Goal: Information Seeking & Learning: Learn about a topic

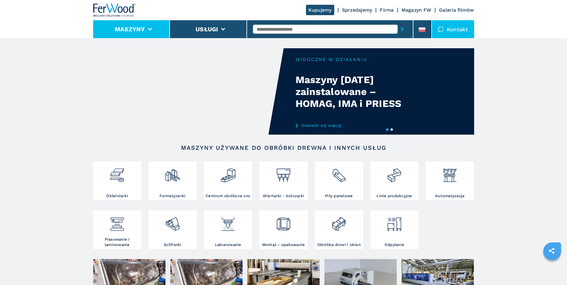
click at [140, 29] on button "Maszyny" at bounding box center [130, 29] width 30 height 7
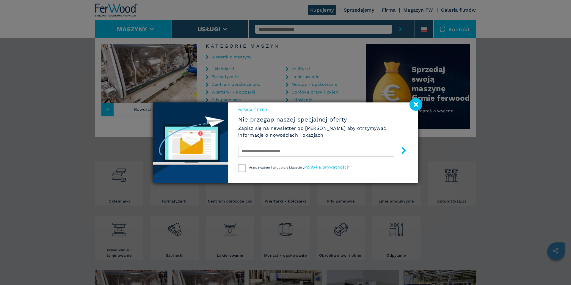
click at [414, 105] on image at bounding box center [416, 104] width 13 height 13
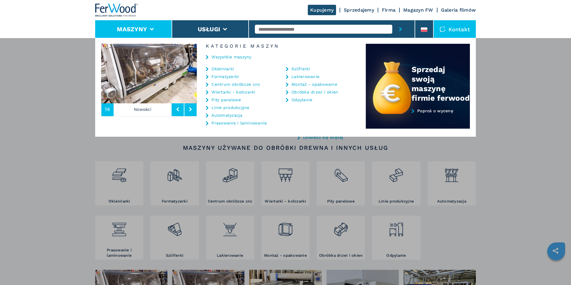
click at [230, 83] on link "Centrum obróbcze cnc" at bounding box center [236, 84] width 49 height 4
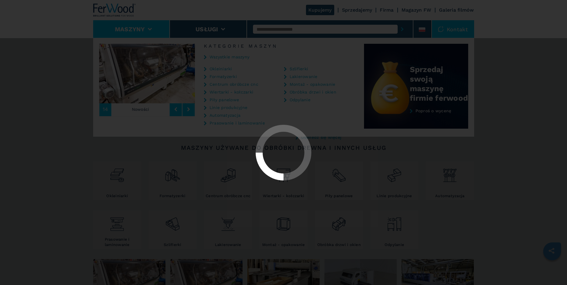
select select "**********"
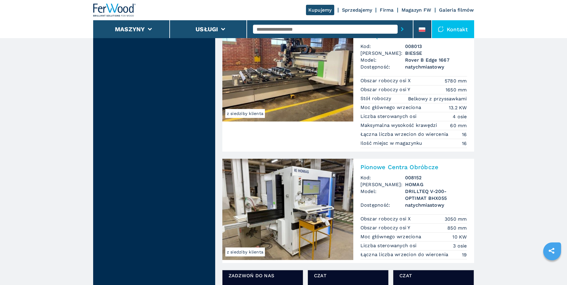
scroll to position [843, 0]
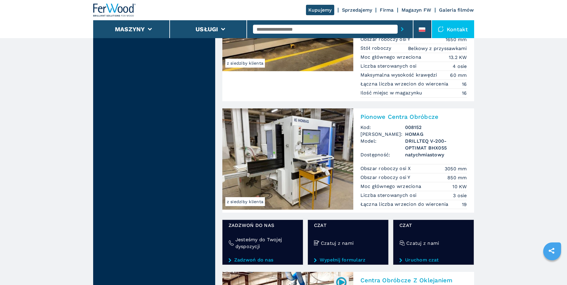
click at [388, 116] on h2 "Pionowe Centra Obróbcze" at bounding box center [413, 116] width 107 height 7
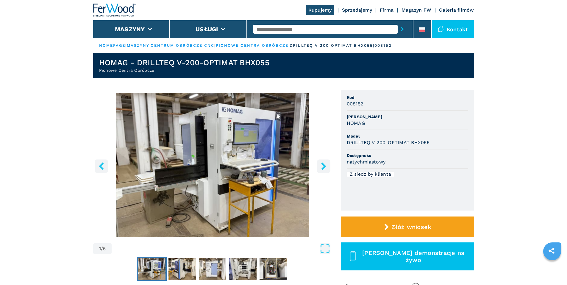
click at [323, 163] on button "right-button" at bounding box center [323, 165] width 13 height 13
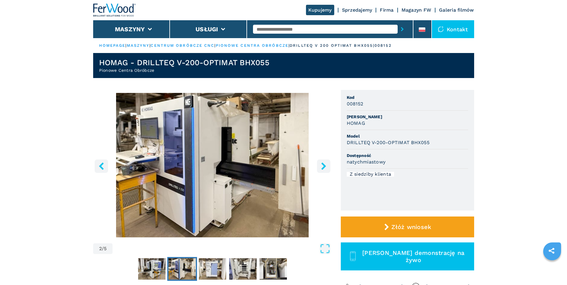
click at [324, 165] on icon "right-button" at bounding box center [323, 165] width 5 height 7
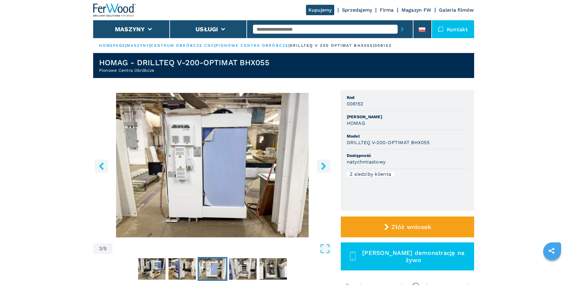
click at [324, 165] on icon "right-button" at bounding box center [323, 165] width 5 height 7
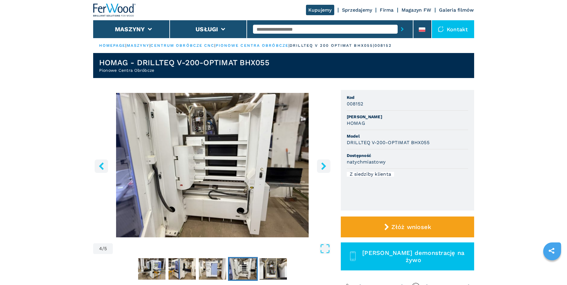
click at [324, 165] on icon "right-button" at bounding box center [323, 165] width 5 height 7
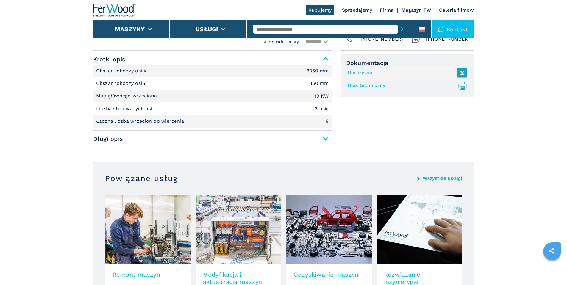
scroll to position [248, 0]
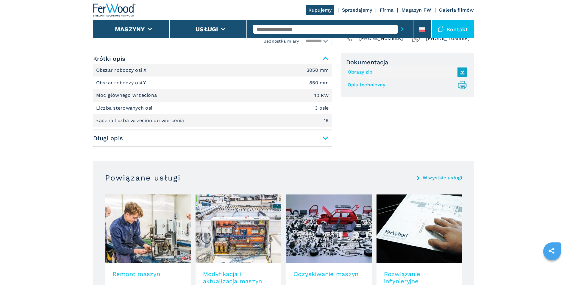
select select "**********"
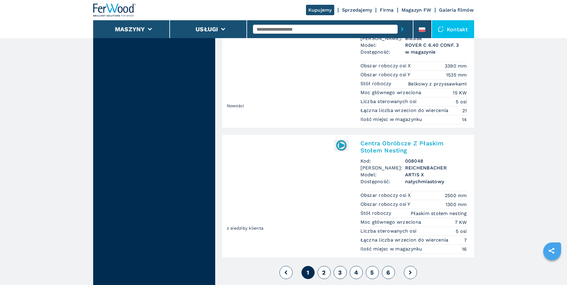
scroll to position [1413, 0]
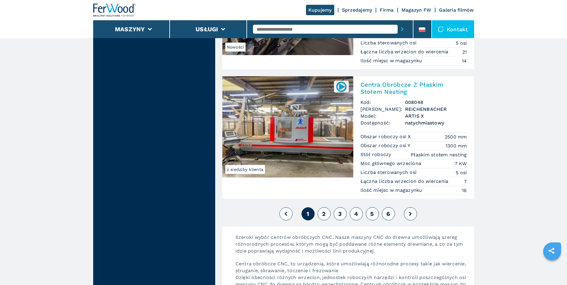
click at [335, 148] on img at bounding box center [287, 126] width 131 height 101
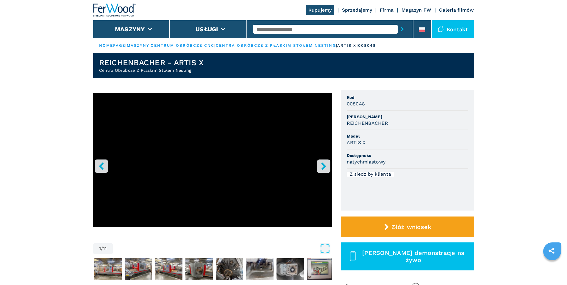
click at [326, 169] on icon "right-button" at bounding box center [323, 165] width 7 height 7
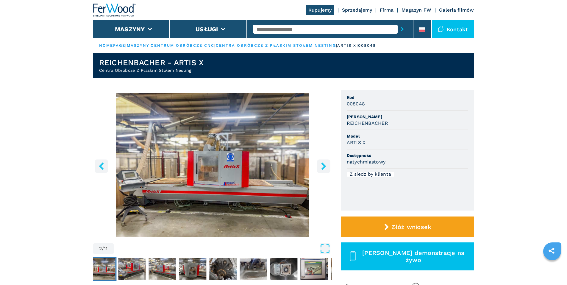
click at [326, 169] on icon "right-button" at bounding box center [323, 165] width 7 height 7
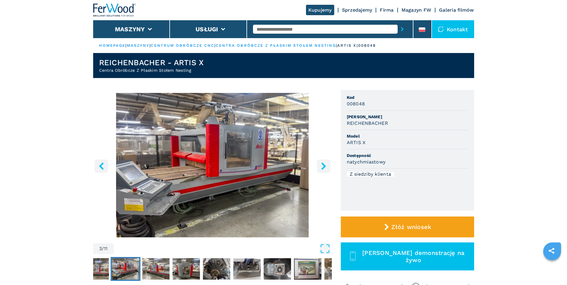
click at [326, 169] on icon "right-button" at bounding box center [323, 165] width 7 height 7
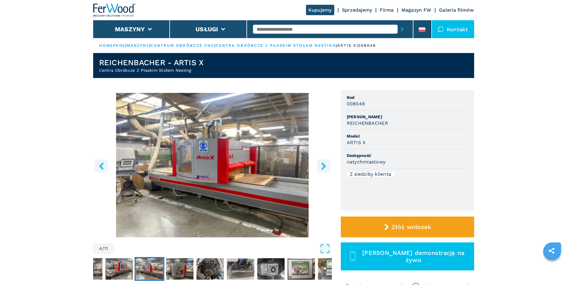
click at [326, 169] on icon "right-button" at bounding box center [323, 165] width 7 height 7
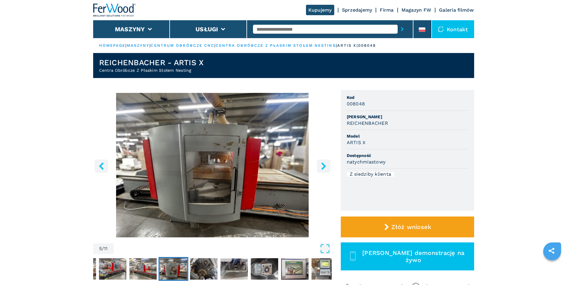
click at [300, 45] on link "centra obróbcze z płaskim stołem nesting" at bounding box center [276, 45] width 120 height 4
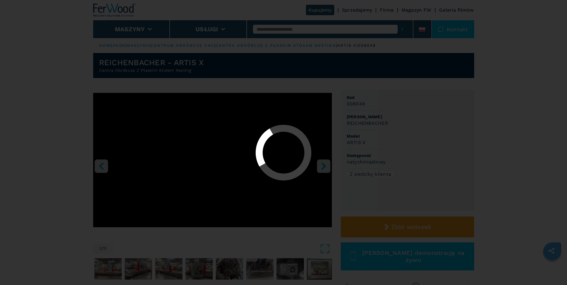
select select "**********"
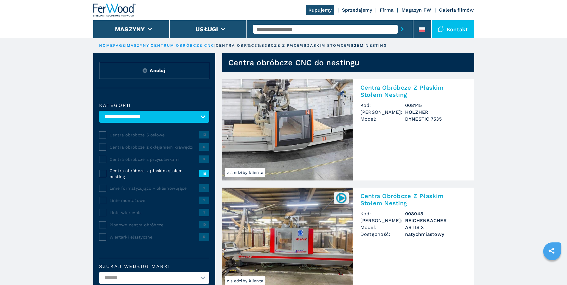
click at [186, 46] on link "centrum obróbcze cnc" at bounding box center [183, 45] width 64 height 4
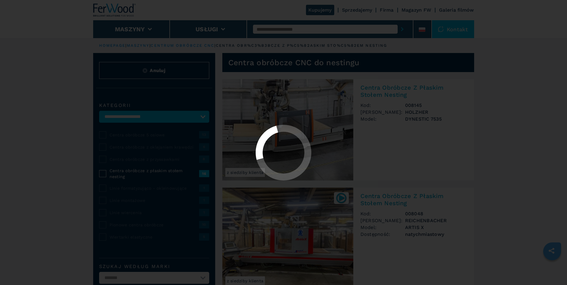
select select "**********"
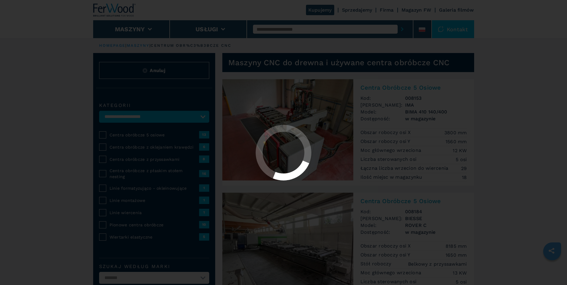
select select "**********"
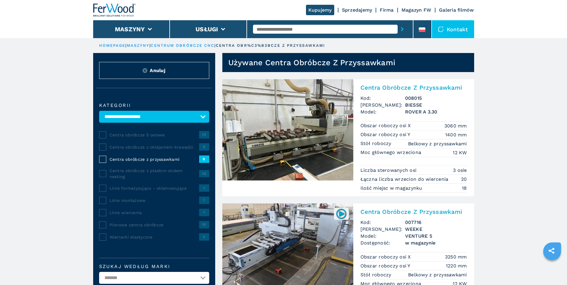
click at [98, 163] on div "**********" at bounding box center [154, 214] width 122 height 241
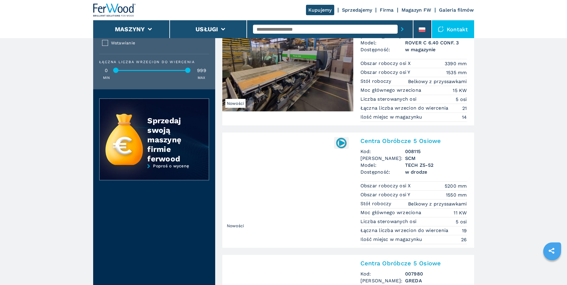
scroll to position [645, 0]
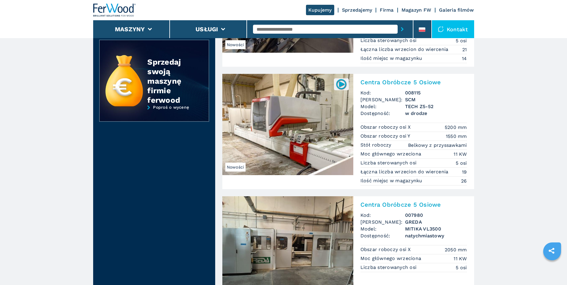
click at [400, 82] on h2 "Centra Obróbcze 5 Osiowe" at bounding box center [413, 82] width 107 height 7
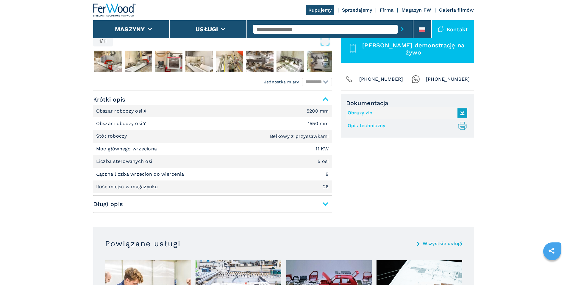
scroll to position [198, 0]
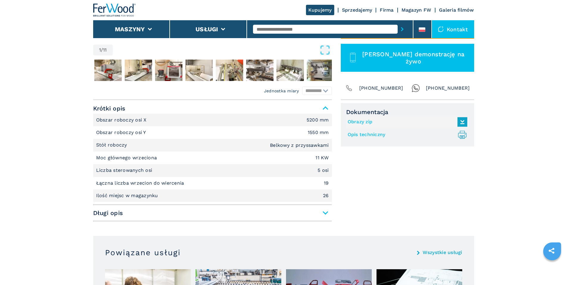
click at [326, 209] on span "Długi opis" at bounding box center [212, 212] width 239 height 11
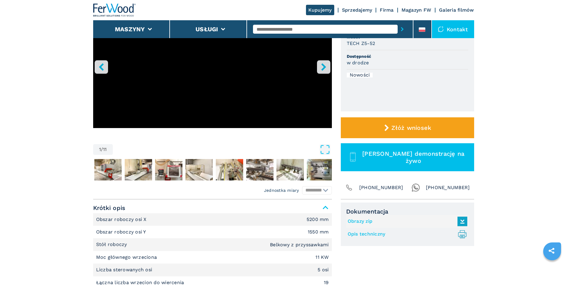
scroll to position [0, 0]
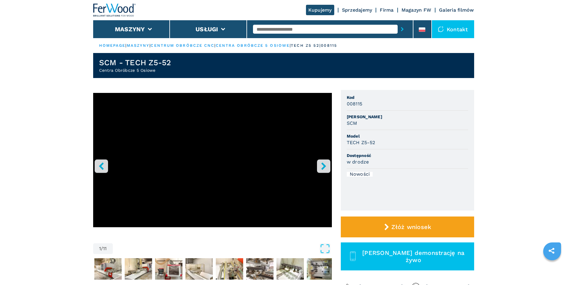
click at [126, 9] on img at bounding box center [114, 10] width 43 height 13
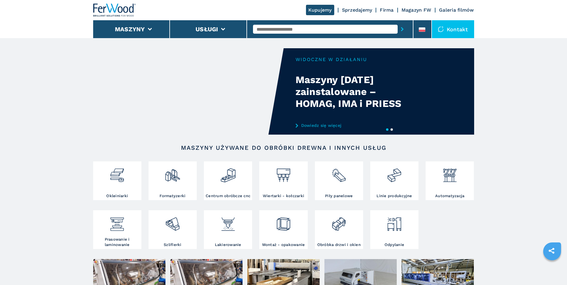
click at [449, 26] on div "Kontakt" at bounding box center [453, 29] width 42 height 18
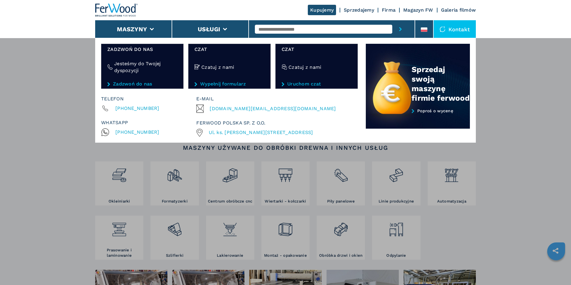
click at [454, 27] on div "Kontakt" at bounding box center [455, 29] width 42 height 18
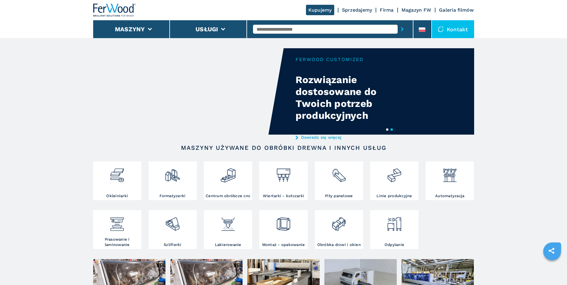
click at [388, 8] on link "Firma" at bounding box center [387, 10] width 14 height 6
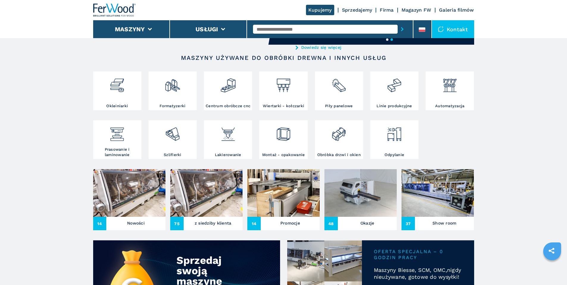
scroll to position [198, 0]
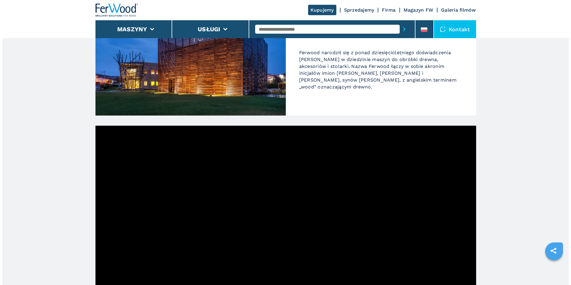
scroll to position [43, 0]
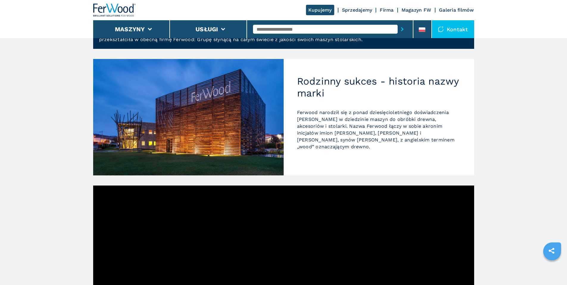
click at [454, 30] on div "Kontakt" at bounding box center [453, 29] width 42 height 18
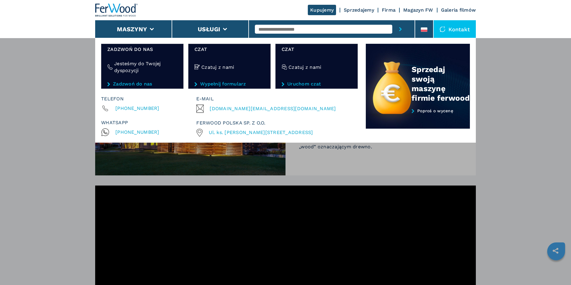
click at [361, 7] on link "Sprzedajemy" at bounding box center [359, 10] width 30 height 6
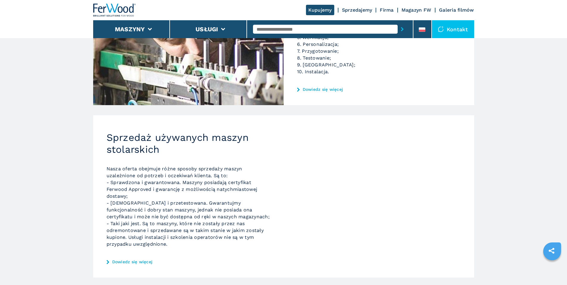
scroll to position [205, 0]
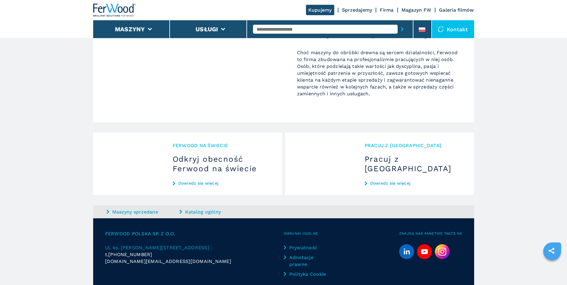
scroll to position [588, 0]
